Goal: Task Accomplishment & Management: Use online tool/utility

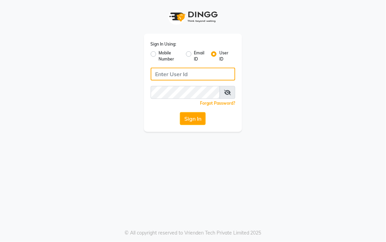
type input "9256811115"
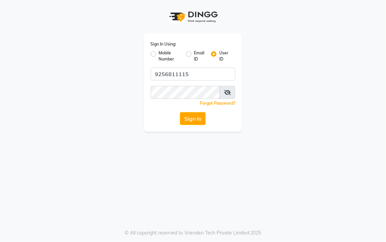
click at [159, 52] on label "Mobile Number" at bounding box center [170, 56] width 22 height 12
click at [159, 52] on input "Mobile Number" at bounding box center [161, 52] width 4 height 4
radio input "true"
radio input "false"
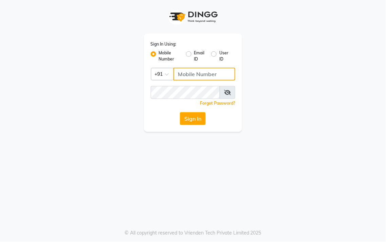
click at [202, 71] on input "Username" at bounding box center [204, 74] width 62 height 13
type input "9256811115"
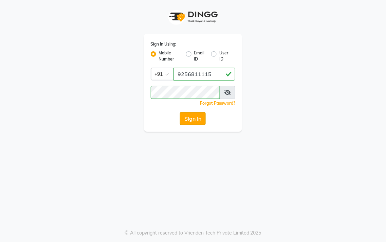
click at [198, 117] on button "Sign In" at bounding box center [193, 118] width 26 height 13
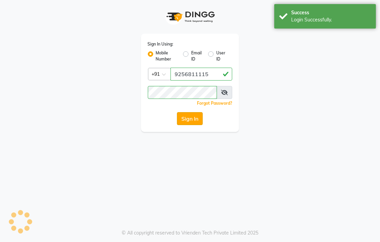
select select "67"
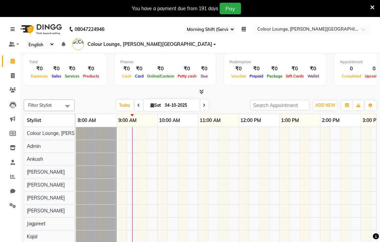
click at [372, 5] on icon at bounding box center [373, 7] width 4 height 6
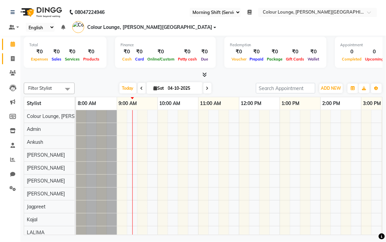
click at [7, 59] on span at bounding box center [13, 59] width 12 height 8
select select "service"
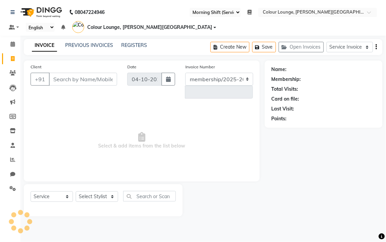
select select "8011"
type input "6174"
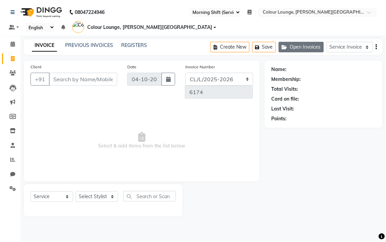
click at [306, 46] on button "Open Invoices" at bounding box center [301, 47] width 45 height 11
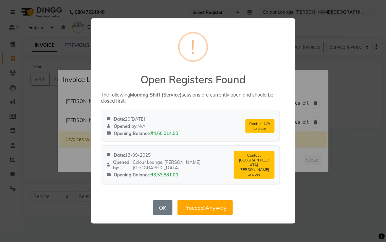
click at [316, 100] on div "× ! Open Registers Found The following Morning Shift (Service) sessions are cur…" at bounding box center [193, 121] width 386 height 242
click at [206, 204] on button "Proceed Anyway" at bounding box center [204, 207] width 55 height 15
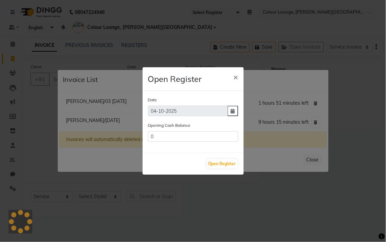
type input "97875.99"
click at [225, 162] on button "Open Register" at bounding box center [222, 164] width 31 height 10
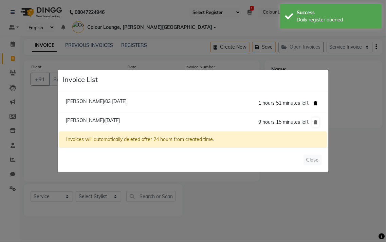
click at [316, 103] on icon at bounding box center [316, 103] width 4 height 4
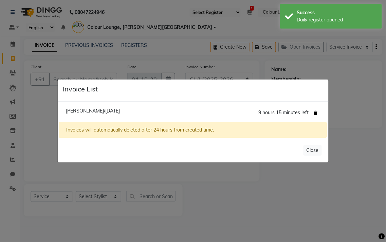
click at [315, 111] on icon at bounding box center [316, 113] width 4 height 4
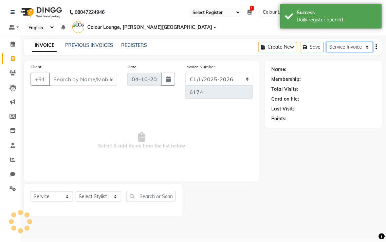
click at [362, 44] on select "Service Invoice Product Invoice" at bounding box center [349, 47] width 46 height 11
select select "product"
click at [326, 42] on select "Service Invoice Product Invoice" at bounding box center [349, 47] width 46 height 11
select select
select select "68"
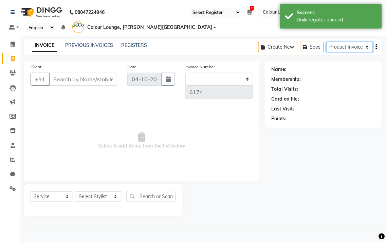
select select "product"
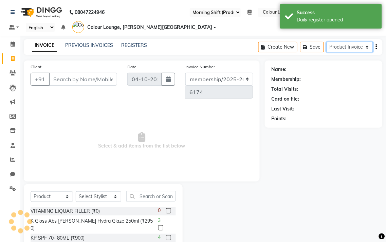
select select "8012"
type input "0516"
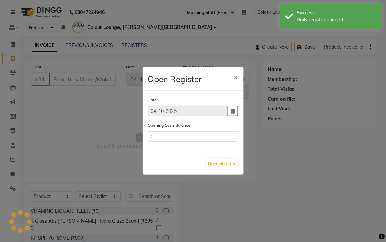
type input "17216.08"
click at [221, 162] on button "Open Register" at bounding box center [222, 164] width 31 height 10
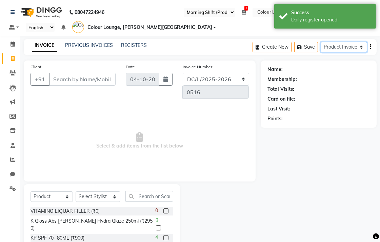
click at [339, 48] on select "Service Invoice Product Invoice" at bounding box center [344, 47] width 46 height 11
select select "service"
click at [326, 42] on select "Service Invoice Product Invoice" at bounding box center [344, 47] width 46 height 11
select select
select select "67"
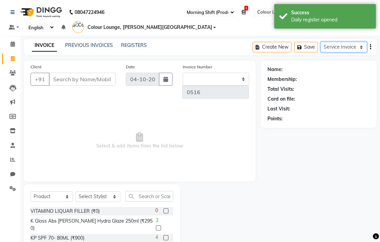
select select "service"
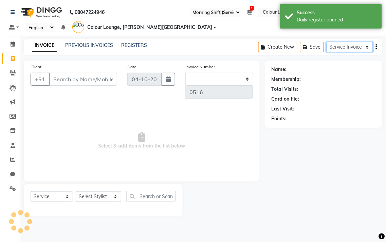
type input "6174"
select select "8011"
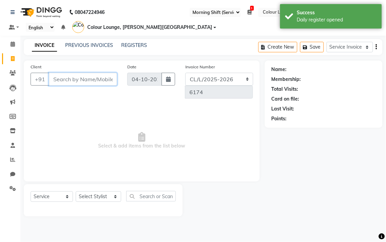
click at [77, 79] on input "Client" at bounding box center [83, 79] width 68 height 13
